Goal: Communication & Community: Answer question/provide support

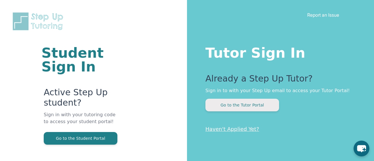
click at [234, 101] on button "Go to the Tutor Portal" at bounding box center [242, 105] width 74 height 13
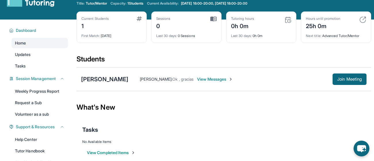
scroll to position [17, 0]
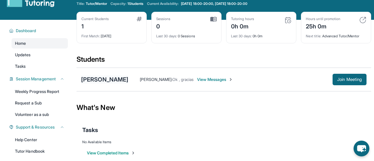
click at [111, 80] on div "[PERSON_NAME]" at bounding box center [104, 80] width 47 height 8
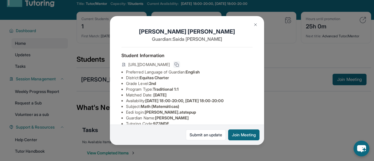
click at [180, 61] on button at bounding box center [176, 64] width 7 height 7
click at [255, 23] on img at bounding box center [255, 24] width 5 height 5
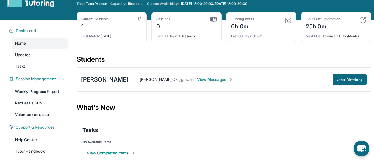
click at [220, 77] on span "View Messages" at bounding box center [215, 80] width 36 height 6
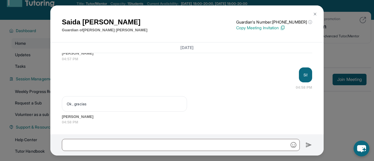
scroll to position [857, 0]
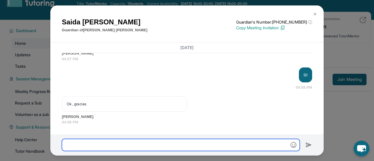
click at [144, 151] on input "text" at bounding box center [181, 145] width 238 height 12
paste input "**********"
click at [156, 145] on input "**********" at bounding box center [181, 145] width 238 height 12
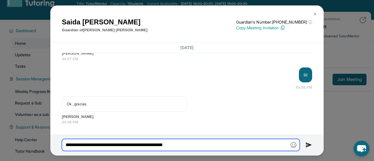
type input "**********"
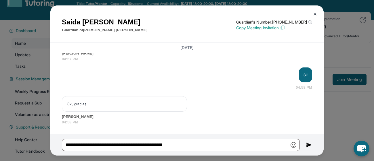
click at [245, 111] on div "Ok , gracias [PERSON_NAME] 04:58 PM" at bounding box center [187, 110] width 250 height 29
click at [307, 146] on img at bounding box center [308, 145] width 7 height 7
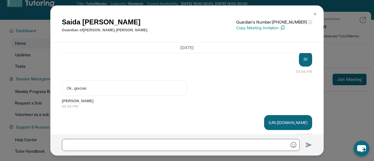
scroll to position [886, 0]
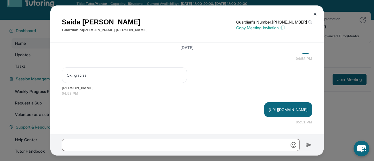
click at [269, 112] on p "[URL][DOMAIN_NAME]" at bounding box center [288, 110] width 39 height 6
click at [269, 111] on p "[URL][DOMAIN_NAME]" at bounding box center [288, 110] width 39 height 6
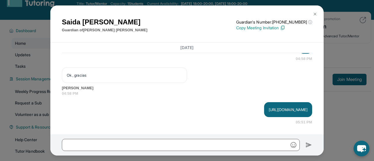
click at [269, 111] on p "[URL][DOMAIN_NAME]" at bounding box center [288, 110] width 39 height 6
click at [276, 25] on p "Copy Meeting Invitation" at bounding box center [274, 28] width 76 height 6
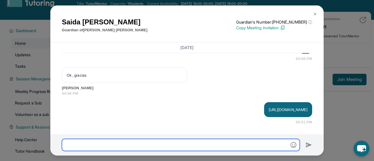
paste input "**********"
type input "**********"
click at [144, 145] on input "**********" at bounding box center [181, 145] width 238 height 12
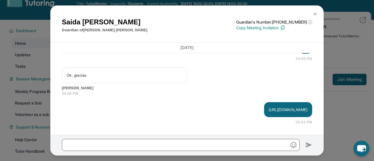
click at [315, 12] on img at bounding box center [315, 14] width 5 height 5
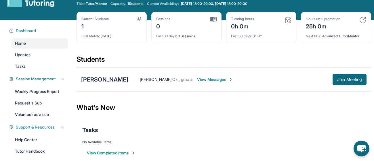
click at [108, 74] on div "[PERSON_NAME] [PERSON_NAME] : Ok , gracias View Messages Join Meeting" at bounding box center [224, 80] width 294 height 24
click at [109, 77] on div "[PERSON_NAME]" at bounding box center [104, 80] width 47 height 8
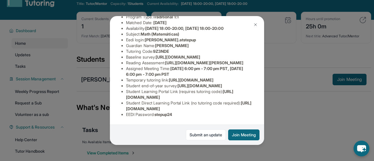
scroll to position [130, 0]
click at [242, 139] on button "Join Meeting" at bounding box center [243, 135] width 31 height 11
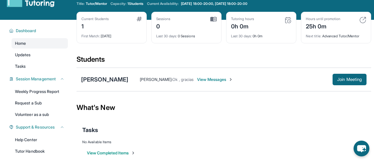
click at [222, 82] on span "View Messages" at bounding box center [215, 80] width 36 height 6
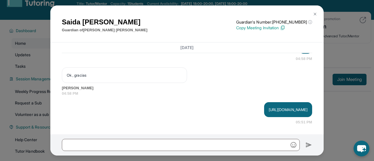
scroll to position [87, 0]
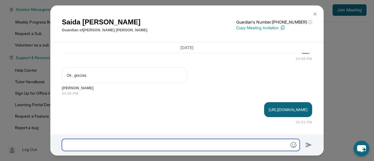
click at [146, 150] on input "text" at bounding box center [181, 145] width 238 height 12
type input "*"
type input "**********"
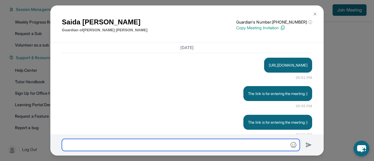
scroll to position [943, 0]
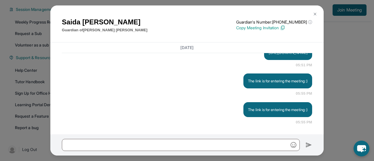
click at [263, 107] on div "The link is for entering the meeting :)" at bounding box center [277, 109] width 69 height 15
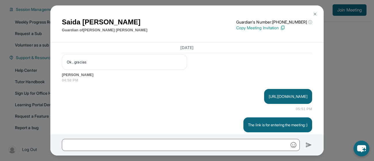
scroll to position [915, 0]
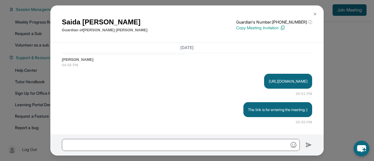
click at [263, 111] on p "The link is for entering the meeting :)" at bounding box center [278, 110] width 60 height 6
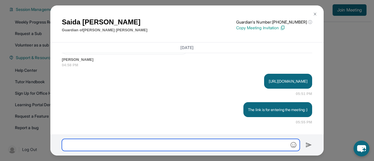
click at [94, 142] on input "text" at bounding box center [181, 145] width 238 height 12
paste input "**********"
type input "**********"
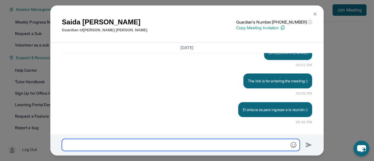
scroll to position [943, 0]
type input "*"
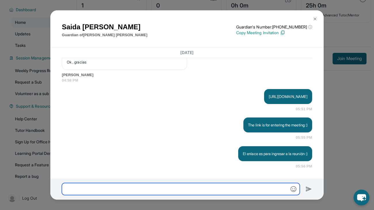
scroll to position [904, 0]
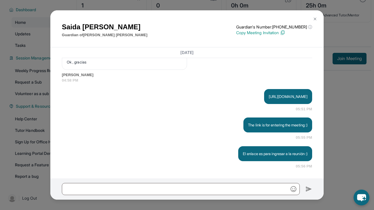
click at [142, 135] on div "The link is for entering the meeting :) 05:55 PM" at bounding box center [187, 129] width 250 height 23
click at [26, 86] on div "[PERSON_NAME] Guardian of [PERSON_NAME] Guardian's Number: [PHONE_NUMBER] ⓘ Thi…" at bounding box center [187, 105] width 374 height 210
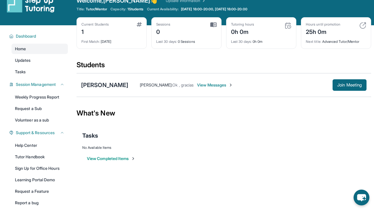
scroll to position [0, 0]
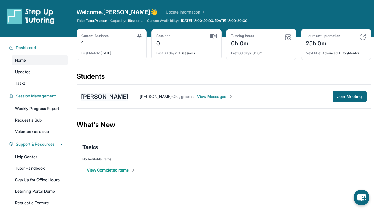
click at [103, 93] on div "[PERSON_NAME]" at bounding box center [104, 97] width 47 height 8
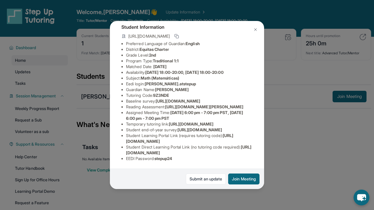
scroll to position [64, 0]
click at [156, 99] on span "[URL][DOMAIN_NAME]" at bounding box center [178, 101] width 45 height 5
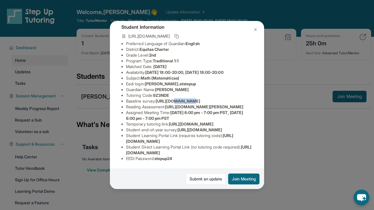
click at [156, 99] on span "[URL][DOMAIN_NAME]" at bounding box center [178, 101] width 45 height 5
click at [125, 74] on ul "Preferred Language of Guardian: English District: Equitas Charter Grade Level: …" at bounding box center [186, 101] width 131 height 121
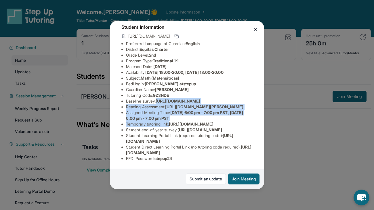
scroll to position [64, 201]
drag, startPoint x: 125, startPoint y: 74, endPoint x: 224, endPoint y: 86, distance: 99.3
click at [224, 86] on div "[PERSON_NAME] Guardian: [PERSON_NAME] Student Information [URL][DOMAIN_NAME] Pr…" at bounding box center [187, 105] width 154 height 168
copy span "[URL][DOMAIN_NAME]"
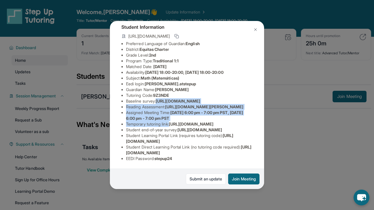
scroll to position [91, 4]
click at [154, 154] on span "[URL][DOMAIN_NAME]" at bounding box center [188, 150] width 125 height 11
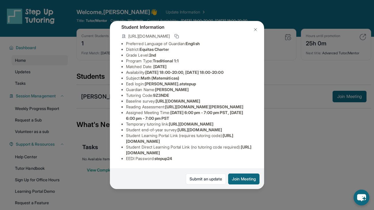
click at [154, 154] on span "[URL][DOMAIN_NAME]" at bounding box center [188, 150] width 125 height 11
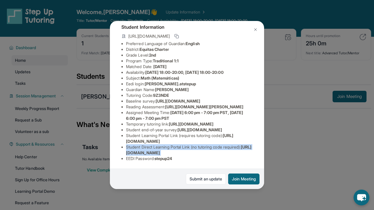
click at [154, 154] on span "[URL][DOMAIN_NAME]" at bounding box center [188, 150] width 125 height 11
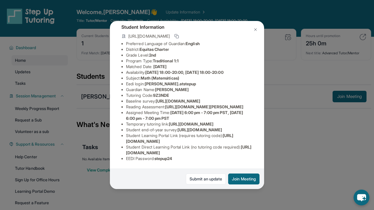
click at [156, 158] on span "stepup24" at bounding box center [163, 158] width 18 height 5
copy span "stepup24"
click at [153, 81] on span "[PERSON_NAME].atstepup" at bounding box center [170, 83] width 51 height 5
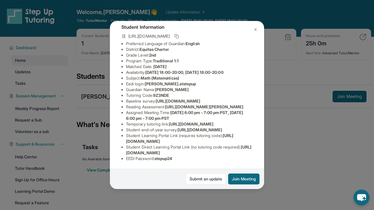
click at [153, 81] on span "[PERSON_NAME].atstepup" at bounding box center [170, 83] width 51 height 5
click at [145, 81] on span "[PERSON_NAME].atstepup" at bounding box center [170, 83] width 51 height 5
drag, startPoint x: 144, startPoint y: 40, endPoint x: 170, endPoint y: 42, distance: 26.3
click at [170, 81] on span "[PERSON_NAME].atstepup" at bounding box center [170, 83] width 51 height 5
